Goal: Communication & Community: Connect with others

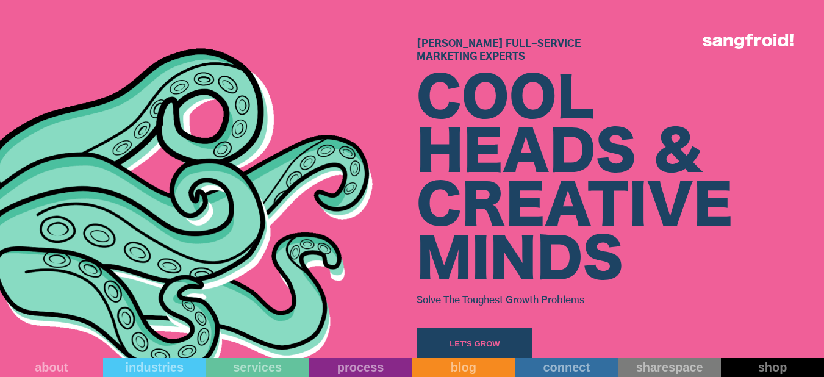
scroll to position [183, 0]
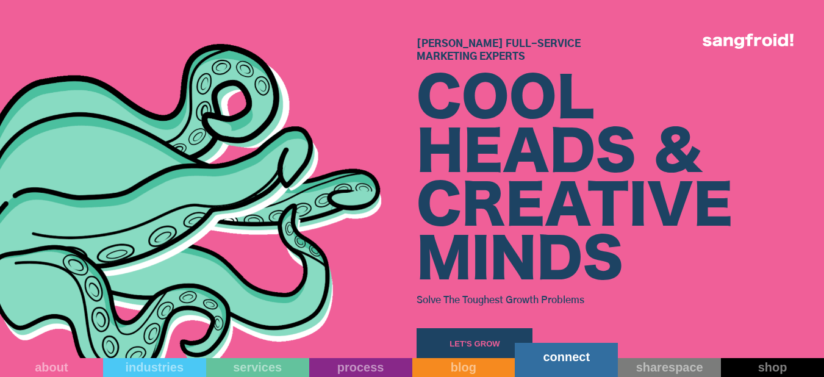
click at [570, 360] on div "connect" at bounding box center [566, 356] width 103 height 15
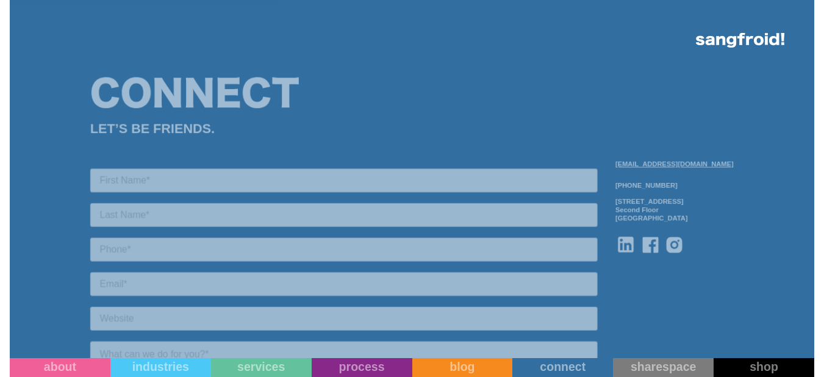
scroll to position [976, 0]
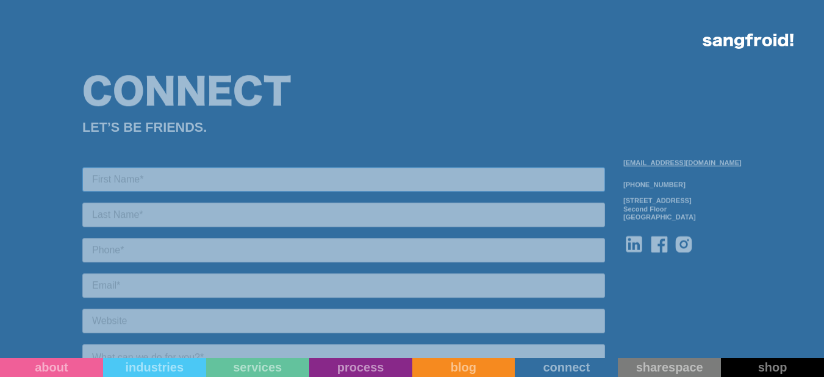
click at [194, 181] on input "text" at bounding box center [343, 179] width 523 height 24
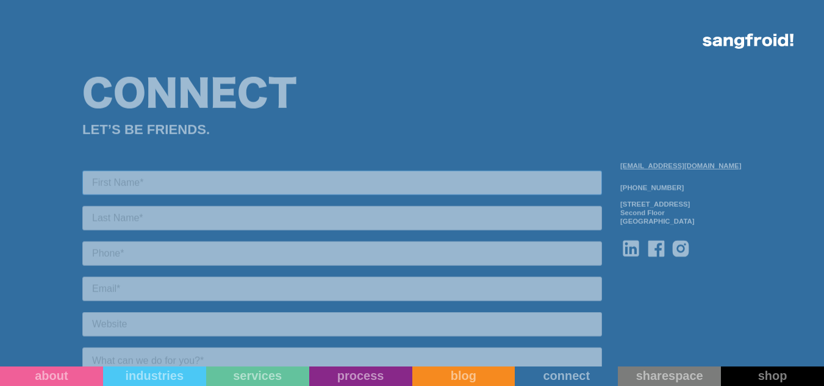
type input "[PERSON_NAME]"
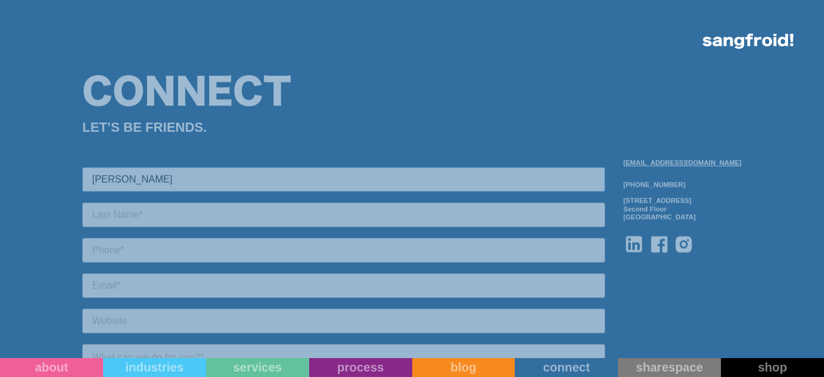
click at [188, 176] on input "[PERSON_NAME]" at bounding box center [343, 179] width 523 height 24
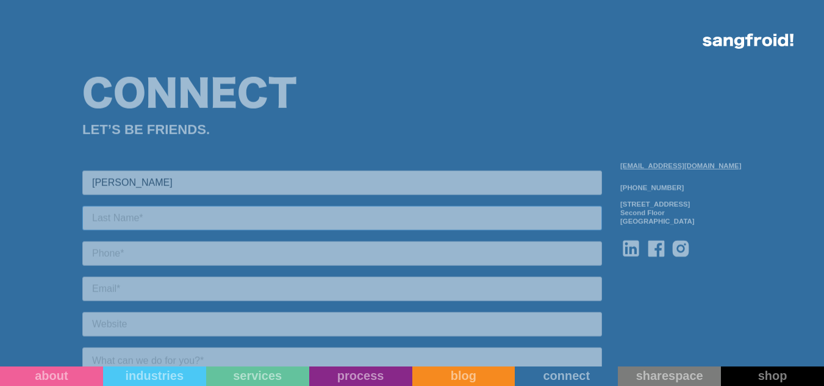
click at [171, 221] on input "text" at bounding box center [342, 217] width 520 height 24
type input "[PERSON_NAME]"
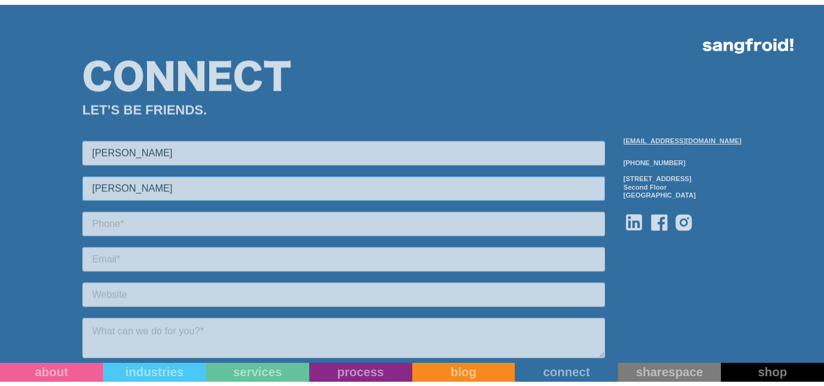
scroll to position [1098, 0]
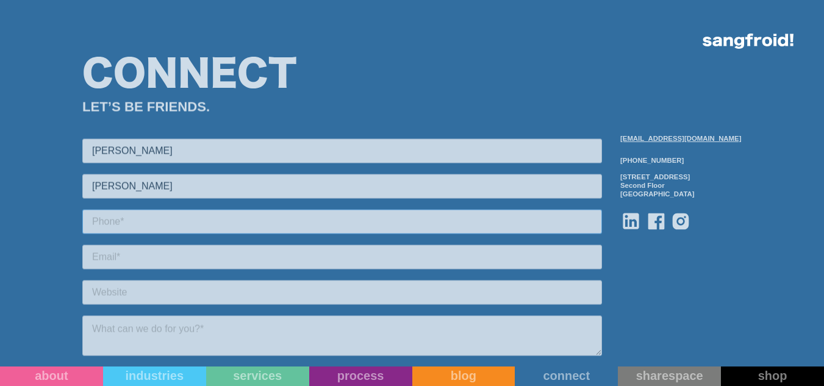
click at [203, 218] on input "tel" at bounding box center [342, 221] width 520 height 24
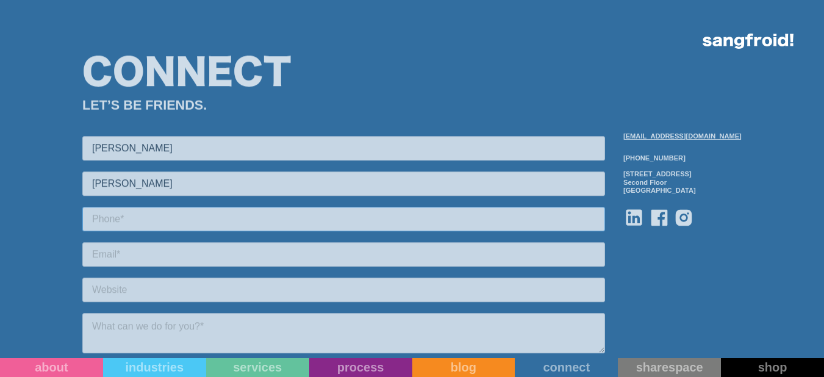
type input "[PHONE_NUMBER]"
click at [220, 254] on input "email" at bounding box center [343, 254] width 523 height 24
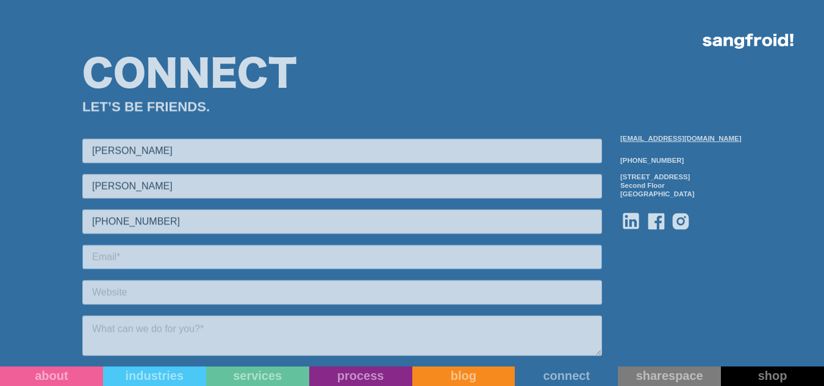
type input "[PERSON_NAME][EMAIL_ADDRESS][DOMAIN_NAME]"
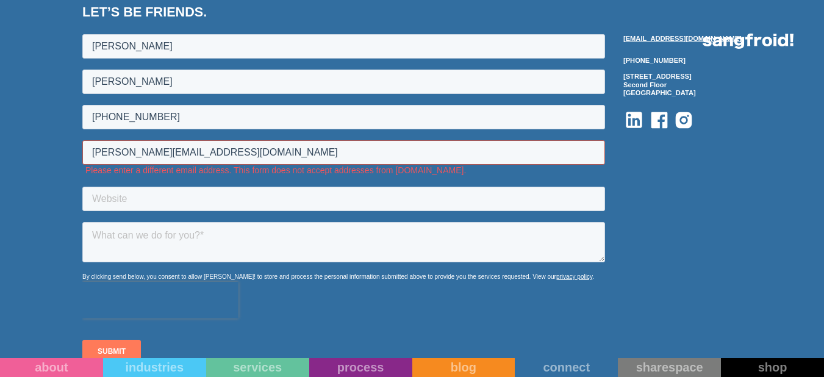
scroll to position [1342, 0]
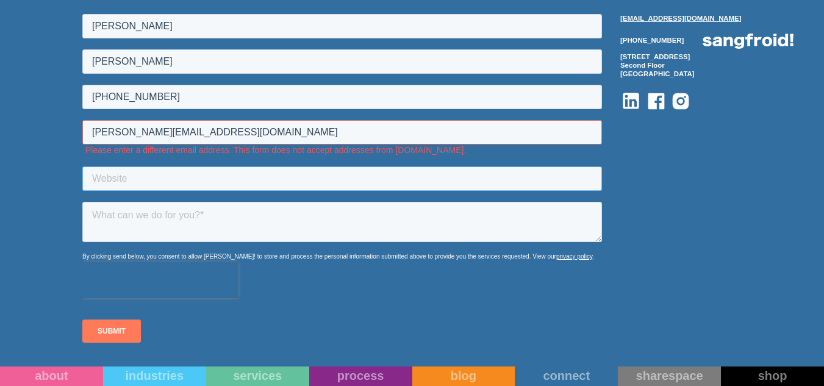
click at [224, 174] on input "text" at bounding box center [342, 178] width 520 height 24
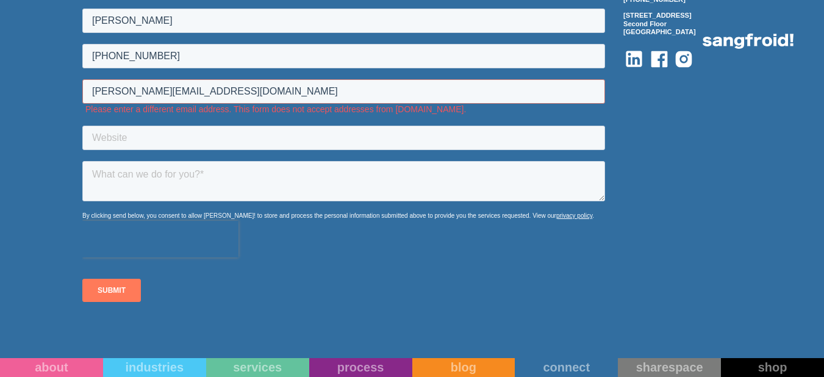
click at [750, 220] on div "Connect LET’S BE FRIENDS. [EMAIL_ADDRESS][DOMAIN_NAME] [PHONE_NUMBER] [STREET_A…" at bounding box center [412, 111] width 824 height 486
click at [310, 135] on input "text" at bounding box center [343, 138] width 523 height 24
paste input "[URL][DOMAIN_NAME]"
type input "[URL][DOMAIN_NAME]"
click at [342, 177] on textarea at bounding box center [343, 181] width 523 height 40
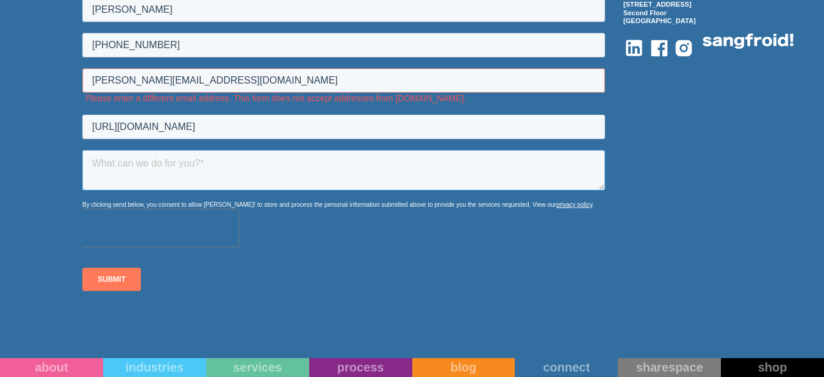
drag, startPoint x: 583, startPoint y: 168, endPoint x: 582, endPoint y: 157, distance: 11.7
click at [582, 157] on textarea at bounding box center [343, 170] width 523 height 40
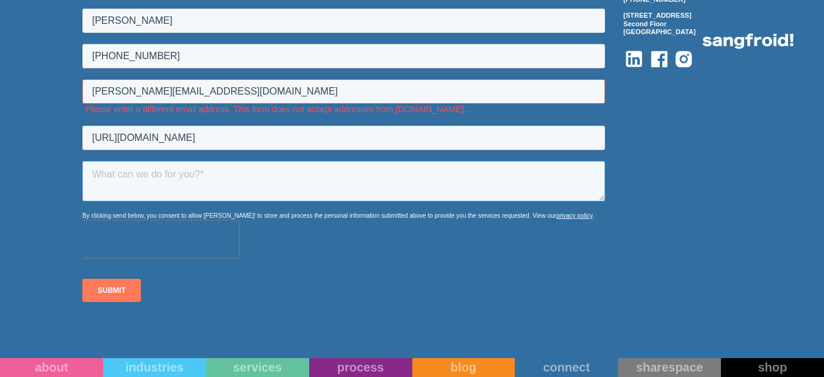
paste textarea "Hello Team, I'm a full time blogger and link builder. I have some high quality …"
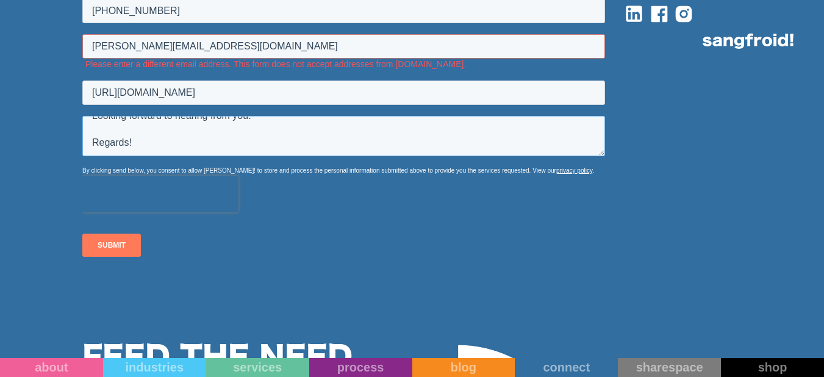
scroll to position [1464, 0]
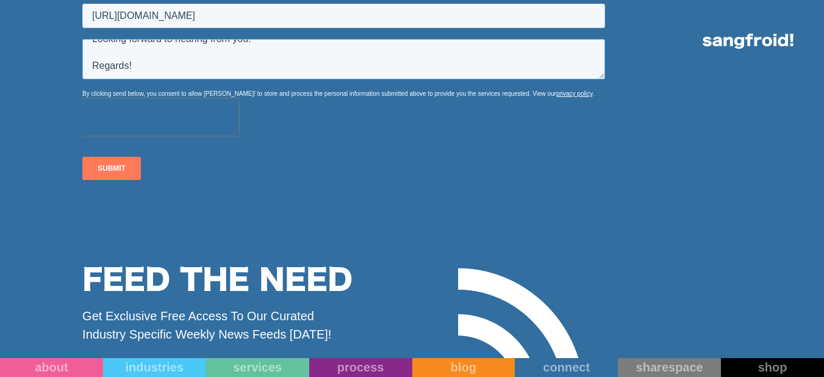
type textarea "Hello Team, I'm a full time blogger and link builder. I have some high quality …"
click at [103, 165] on input "SUBMIT" at bounding box center [111, 168] width 59 height 23
click at [107, 167] on input "SUBMIT" at bounding box center [111, 168] width 59 height 23
click at [106, 164] on input "SUBMIT" at bounding box center [111, 168] width 59 height 23
